Goal: Information Seeking & Learning: Learn about a topic

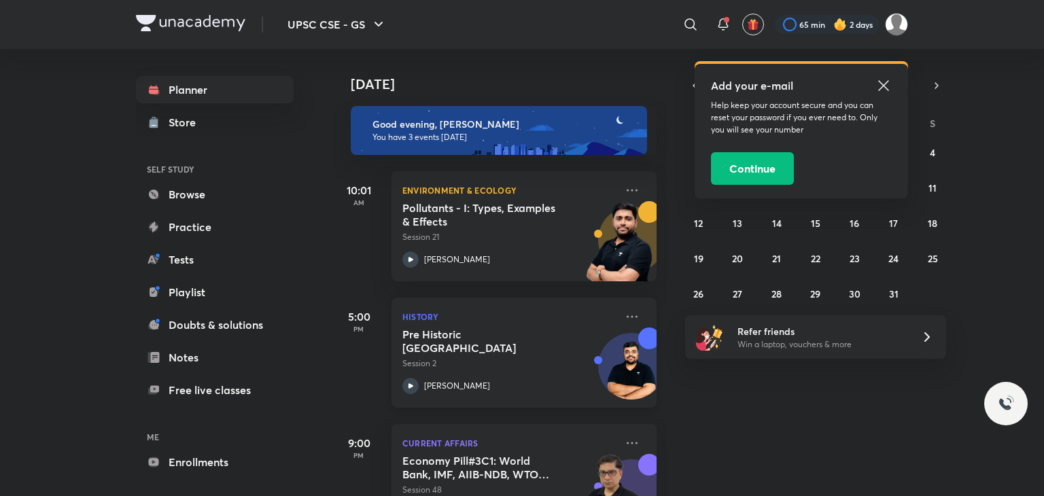
scroll to position [60, 0]
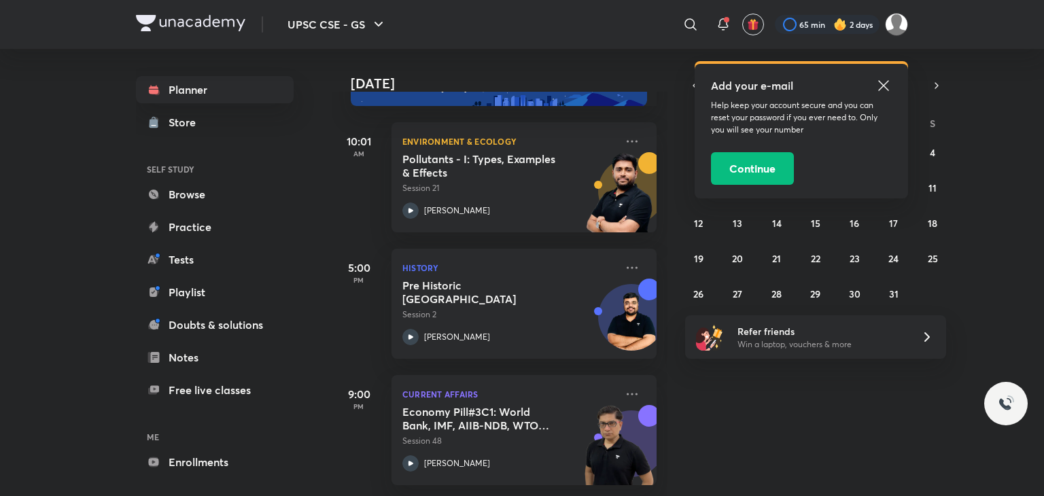
click at [886, 82] on icon at bounding box center [884, 85] width 16 height 16
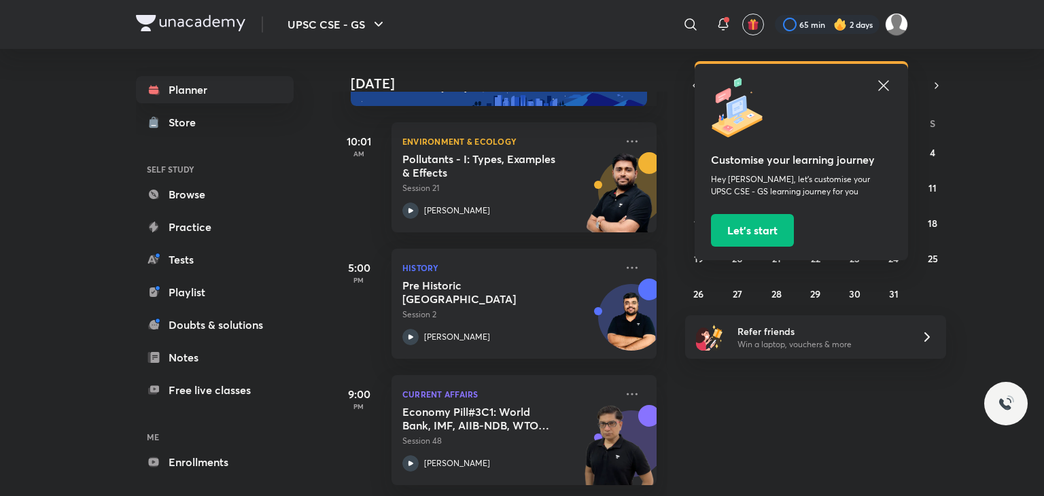
click at [882, 88] on icon at bounding box center [884, 85] width 16 height 16
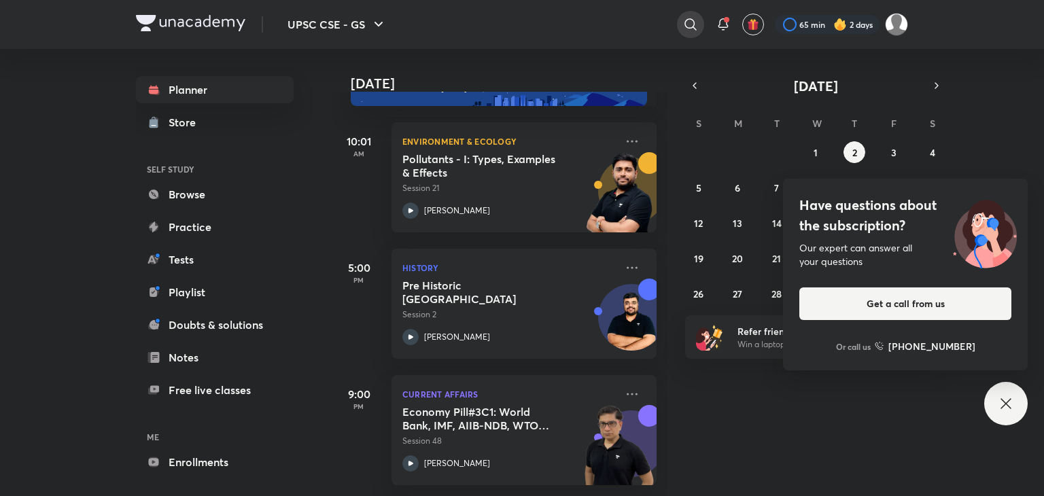
click at [691, 24] on icon at bounding box center [690, 24] width 16 height 16
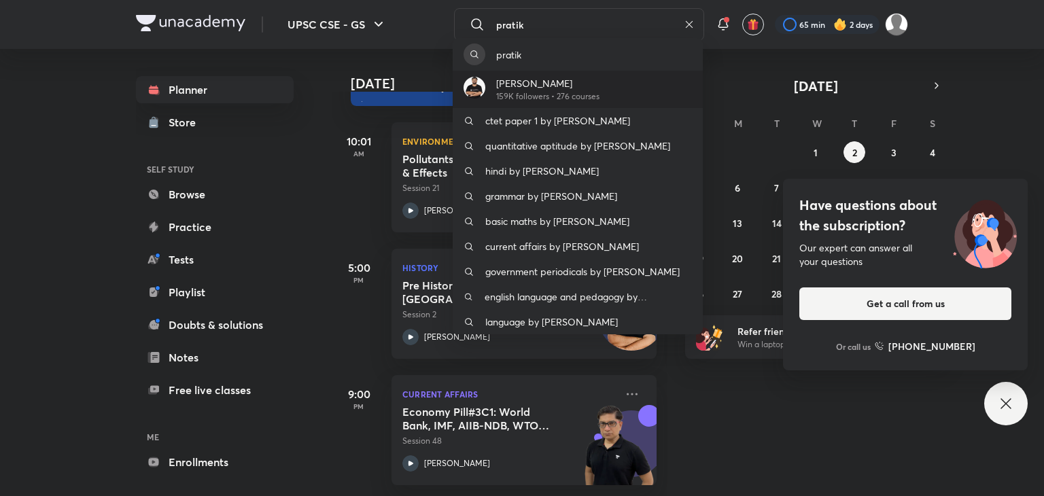
type input "pratik"
click at [568, 90] on p "159K followers • 276 courses" at bounding box center [547, 96] width 103 height 12
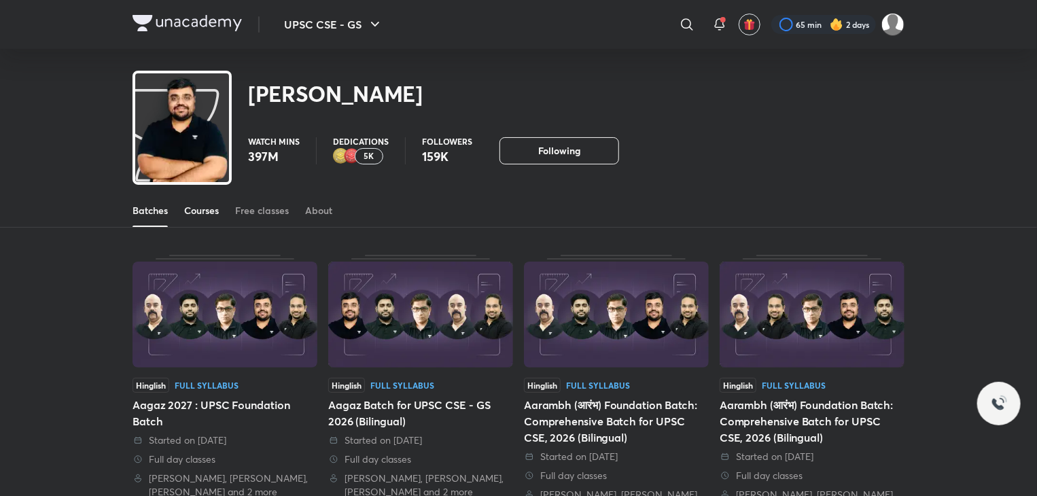
click at [189, 213] on div "Courses" at bounding box center [201, 211] width 35 height 14
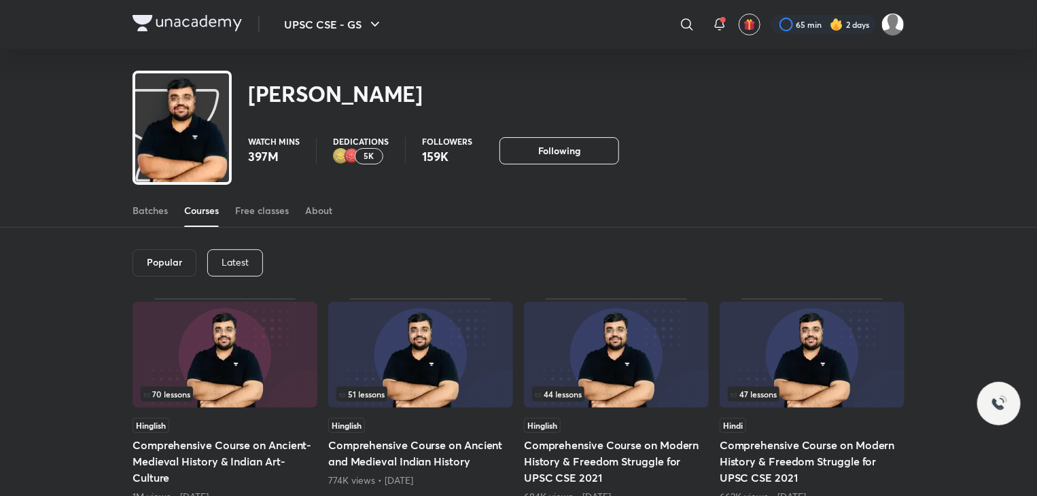
click at [232, 262] on p "Latest" at bounding box center [235, 262] width 27 height 11
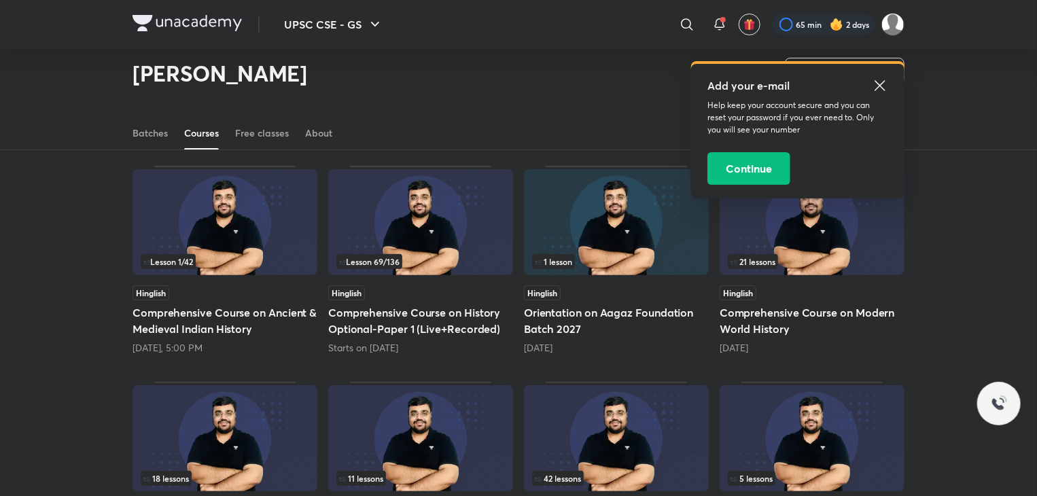
scroll to position [92, 0]
click at [882, 80] on icon at bounding box center [880, 85] width 16 height 16
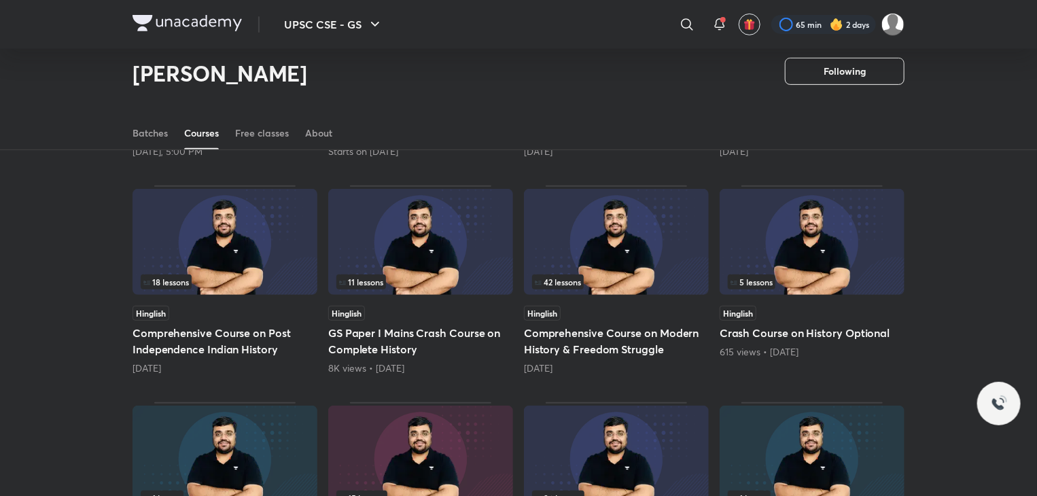
scroll to position [288, 0]
click at [609, 232] on img at bounding box center [616, 242] width 185 height 106
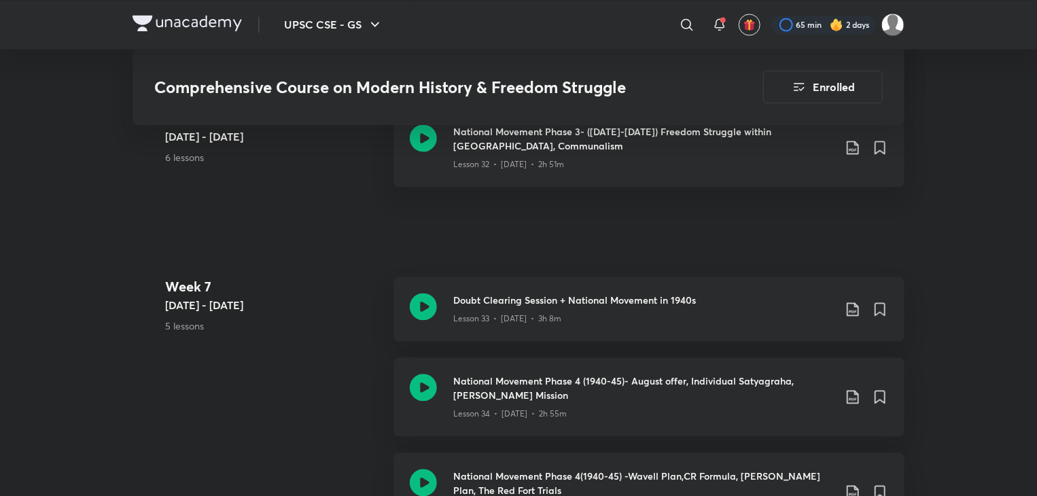
scroll to position [3917, 0]
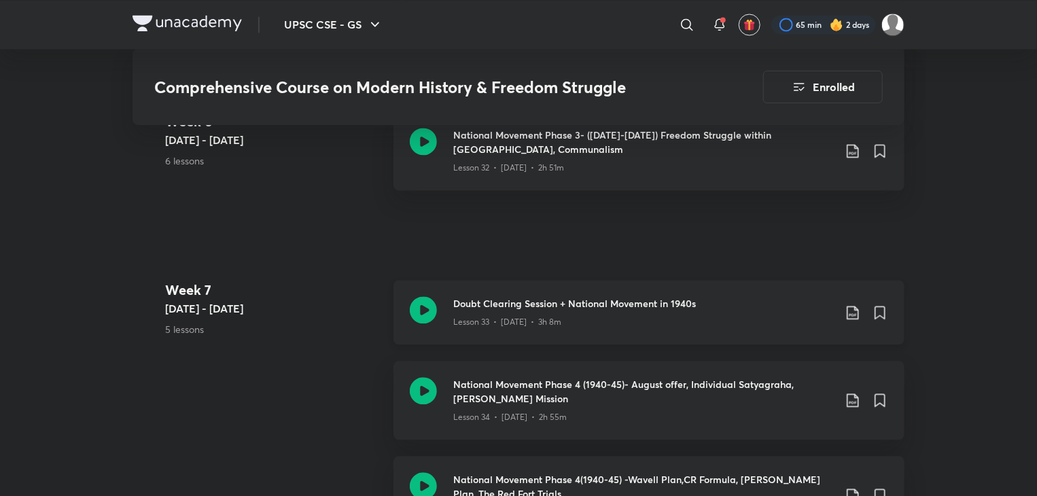
click at [537, 316] on p "Lesson 33 • [DATE] • 3h 8m" at bounding box center [507, 322] width 108 height 12
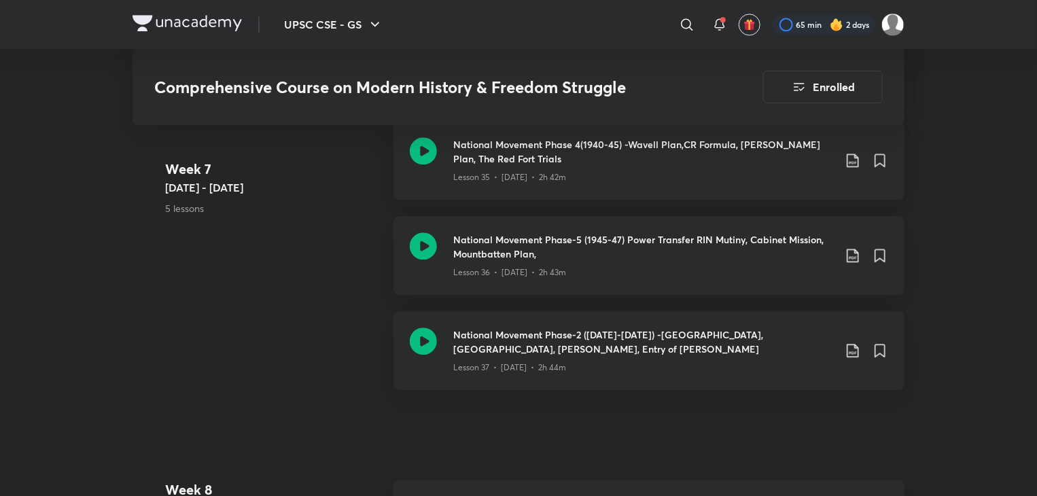
scroll to position [4269, 0]
